Goal: Information Seeking & Learning: Find specific fact

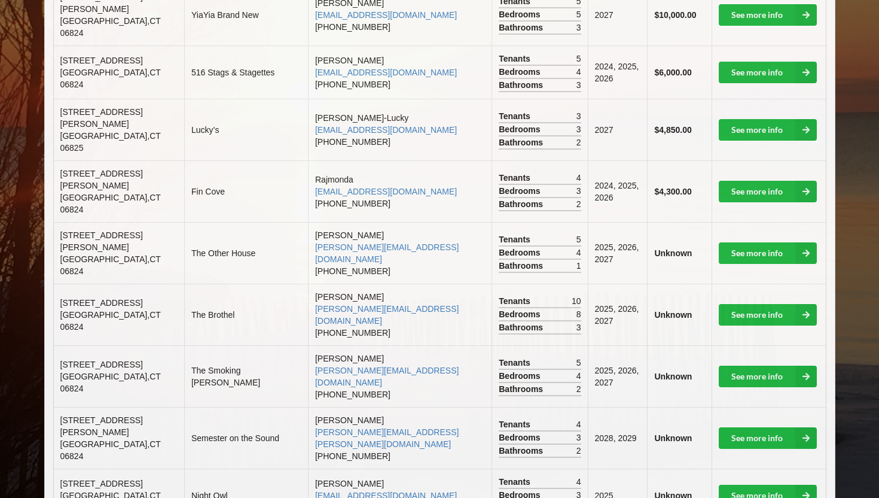
scroll to position [378, 0]
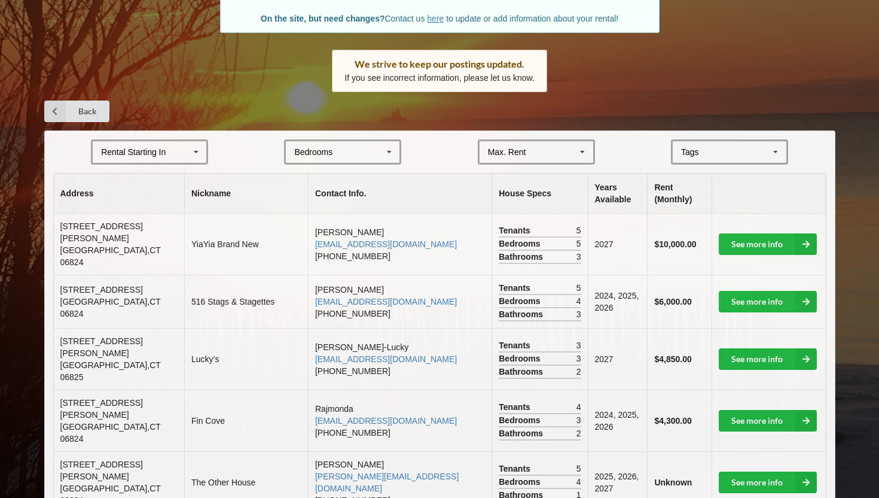
scroll to position [148, 0]
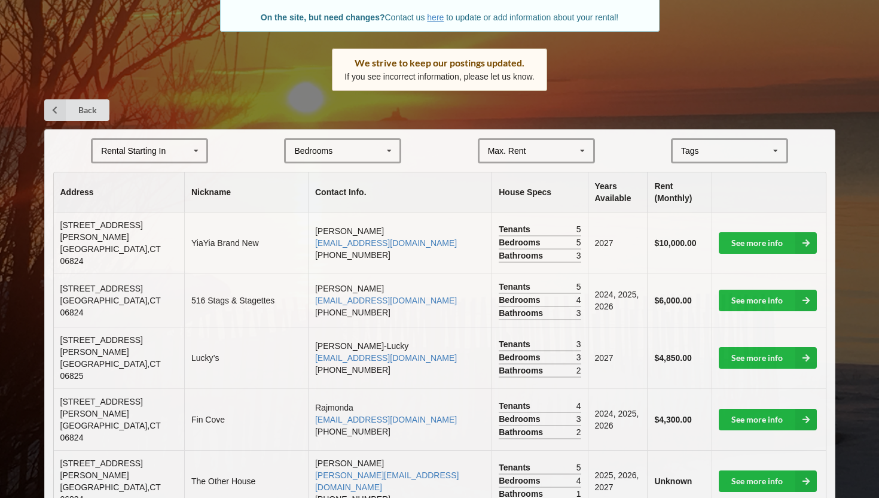
click at [105, 288] on span "[STREET_ADDRESS]" at bounding box center [101, 289] width 83 height 10
copy span "[STREET_ADDRESS]"
click at [105, 288] on span "[STREET_ADDRESS]" at bounding box center [101, 289] width 83 height 10
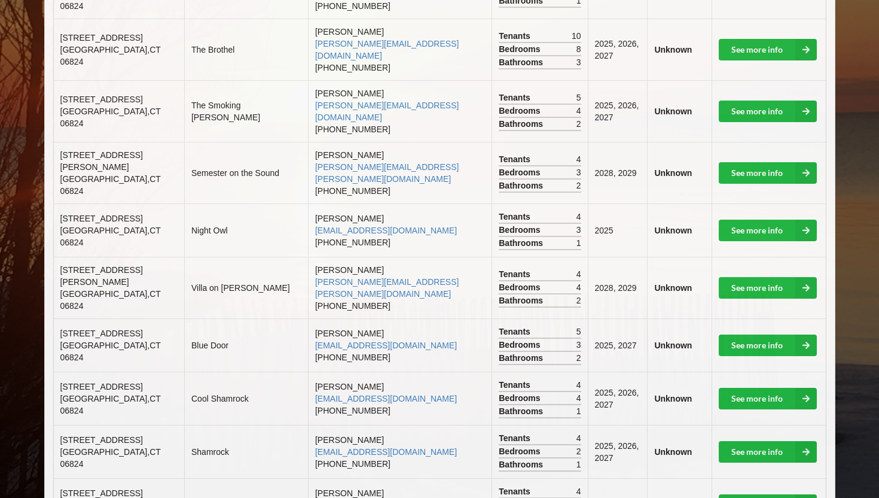
scroll to position [642, 0]
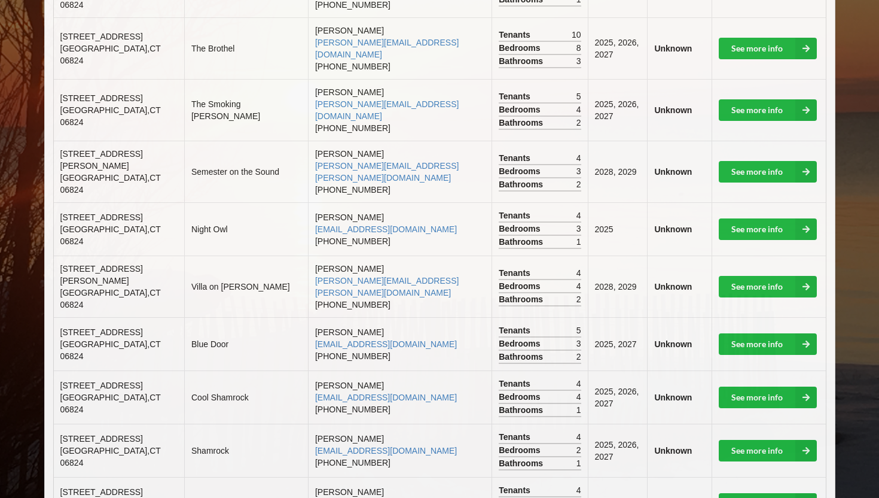
click at [112, 380] on span "[STREET_ADDRESS]" at bounding box center [101, 385] width 83 height 10
copy span "[STREET_ADDRESS]"
click at [109, 370] on td "[STREET_ADDRESS]" at bounding box center [119, 396] width 130 height 53
